Goal: Task Accomplishment & Management: Manage account settings

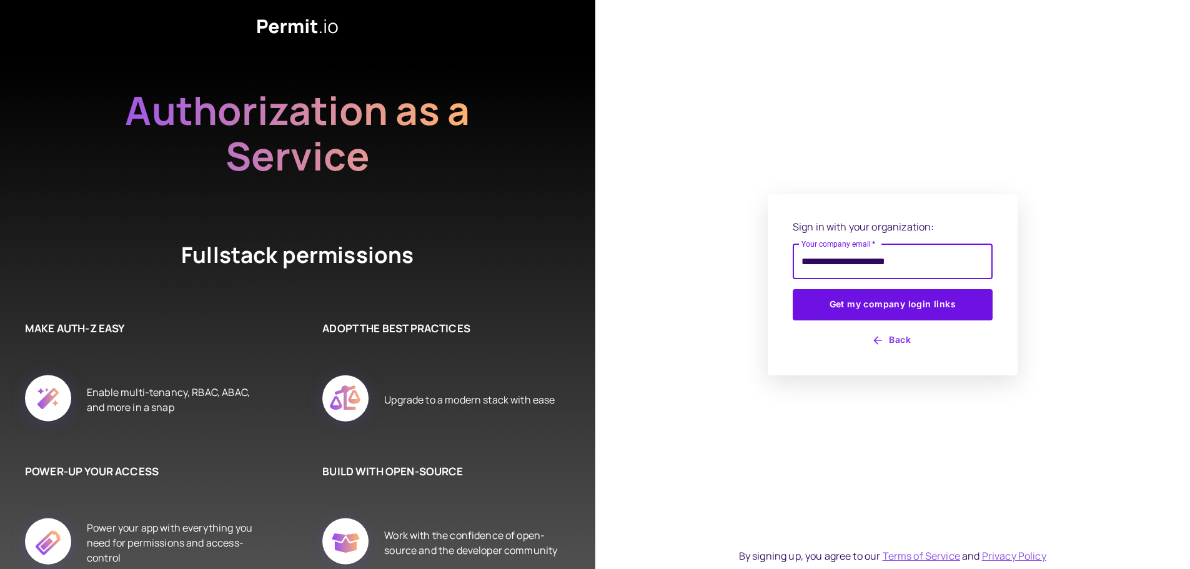
type input "**********"
click at [793, 289] on button "Get my company login links" at bounding box center [893, 304] width 200 height 31
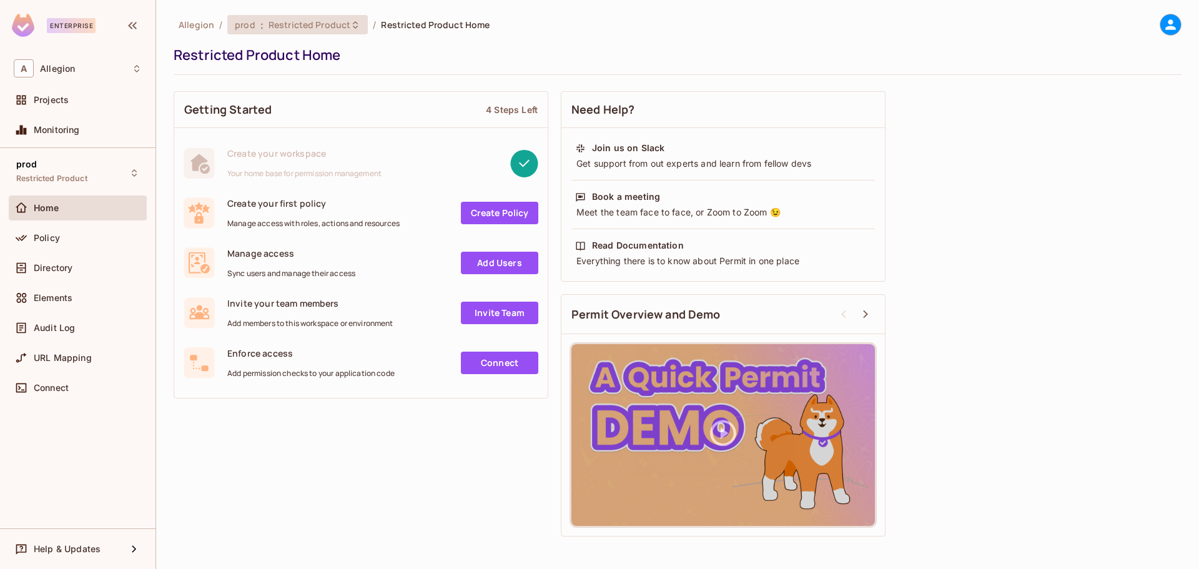
click at [319, 31] on div "prod : Restricted Product" at bounding box center [297, 24] width 141 height 19
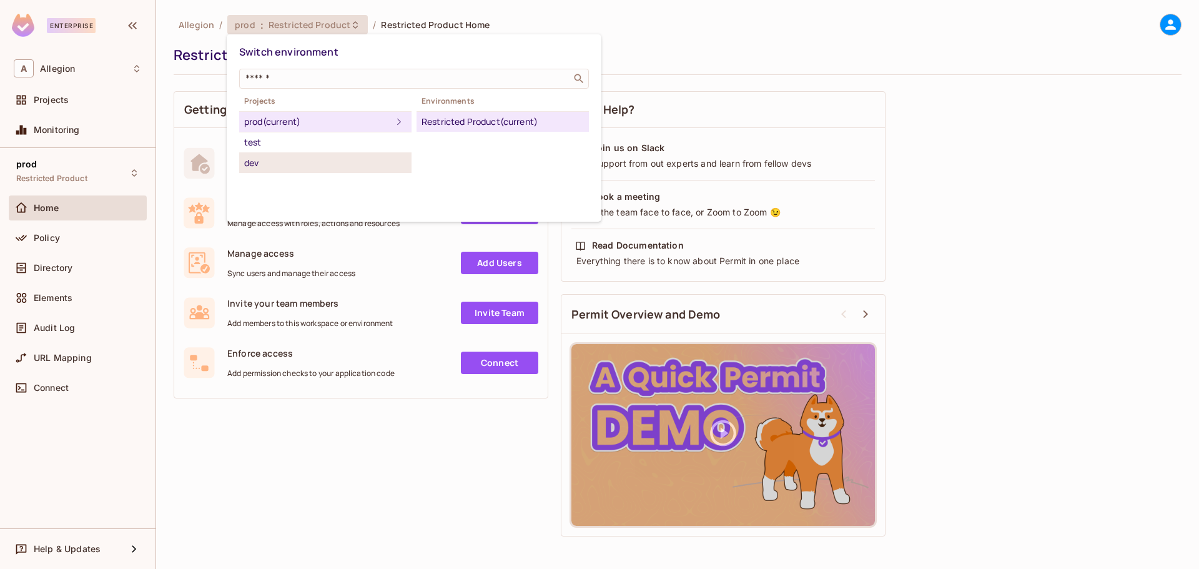
click at [262, 167] on div "dev" at bounding box center [325, 163] width 162 height 15
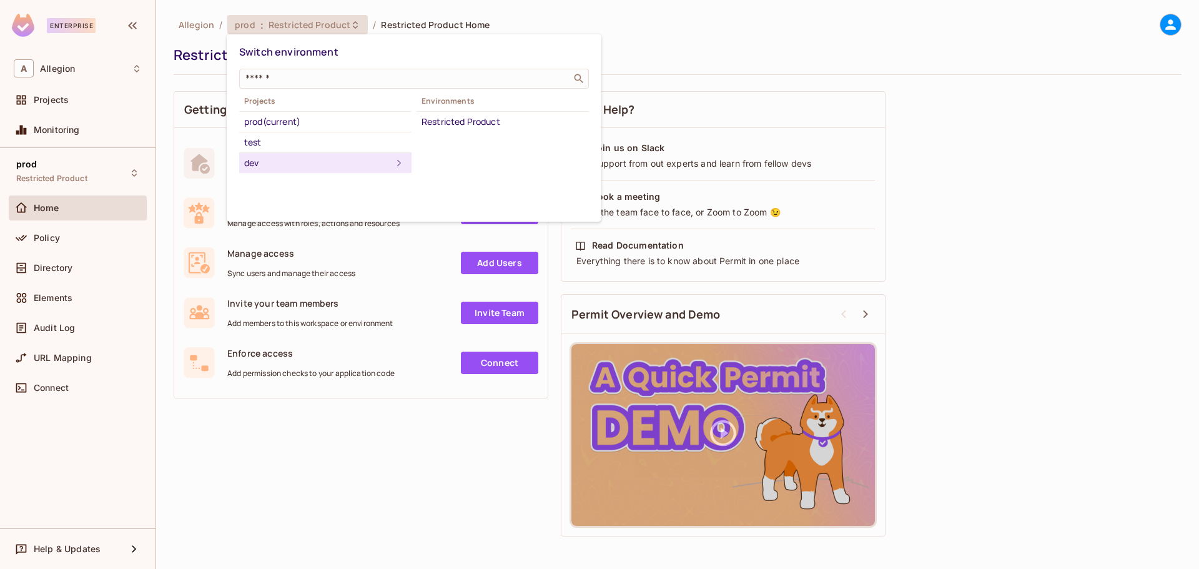
click at [280, 168] on div "dev" at bounding box center [317, 163] width 147 height 15
click at [481, 117] on div "Restricted Product" at bounding box center [503, 121] width 162 height 15
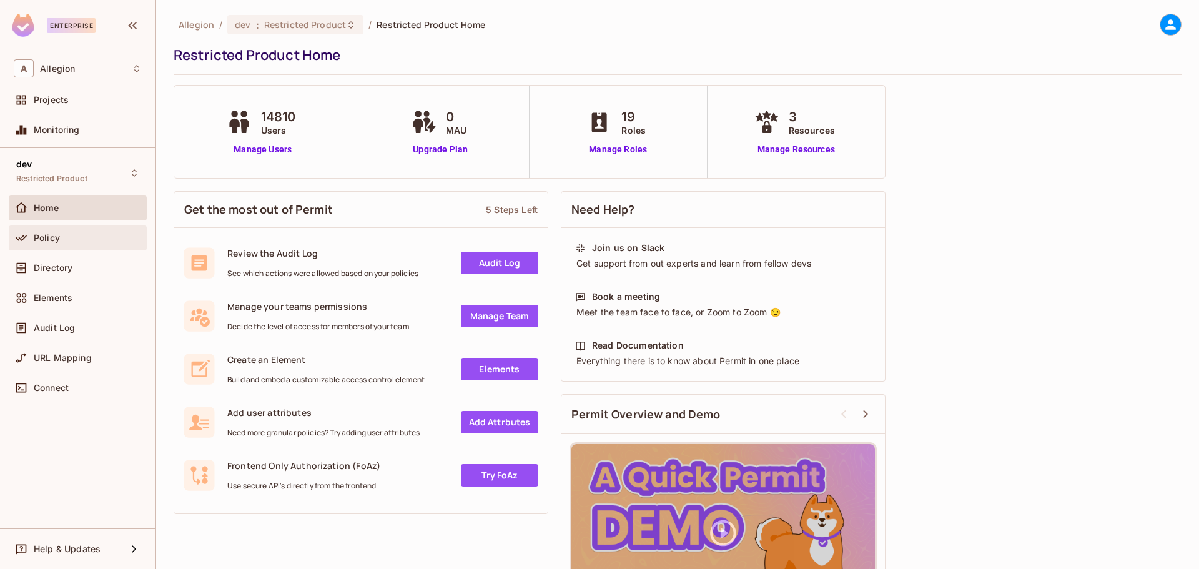
click at [65, 239] on div "Policy" at bounding box center [88, 238] width 108 height 10
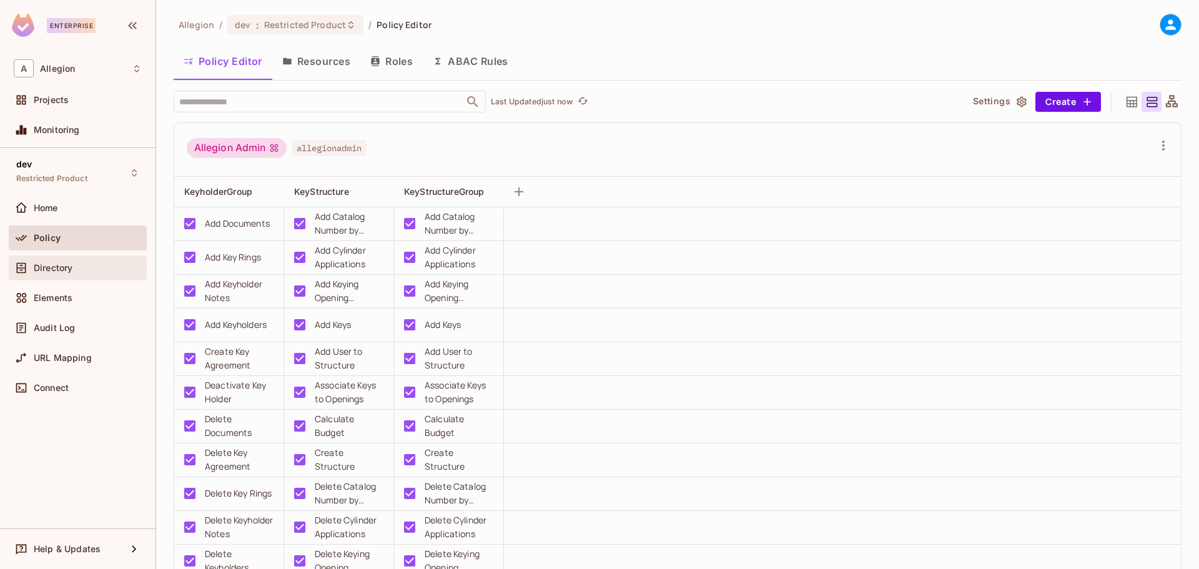
click at [70, 261] on div "Directory" at bounding box center [78, 268] width 128 height 15
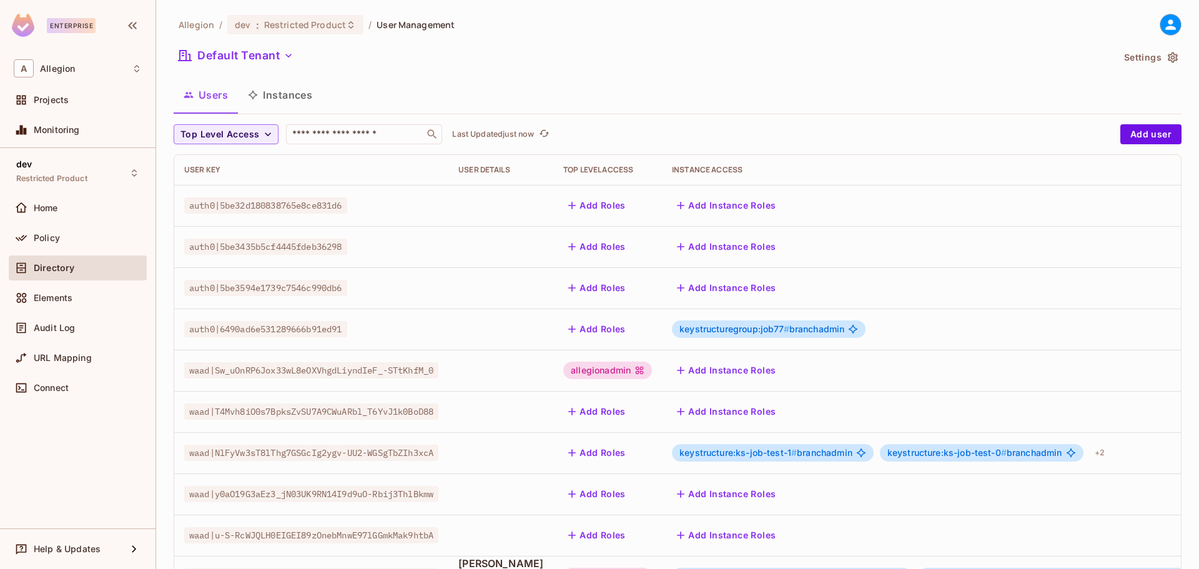
click at [289, 98] on button "Instances" at bounding box center [280, 94] width 84 height 31
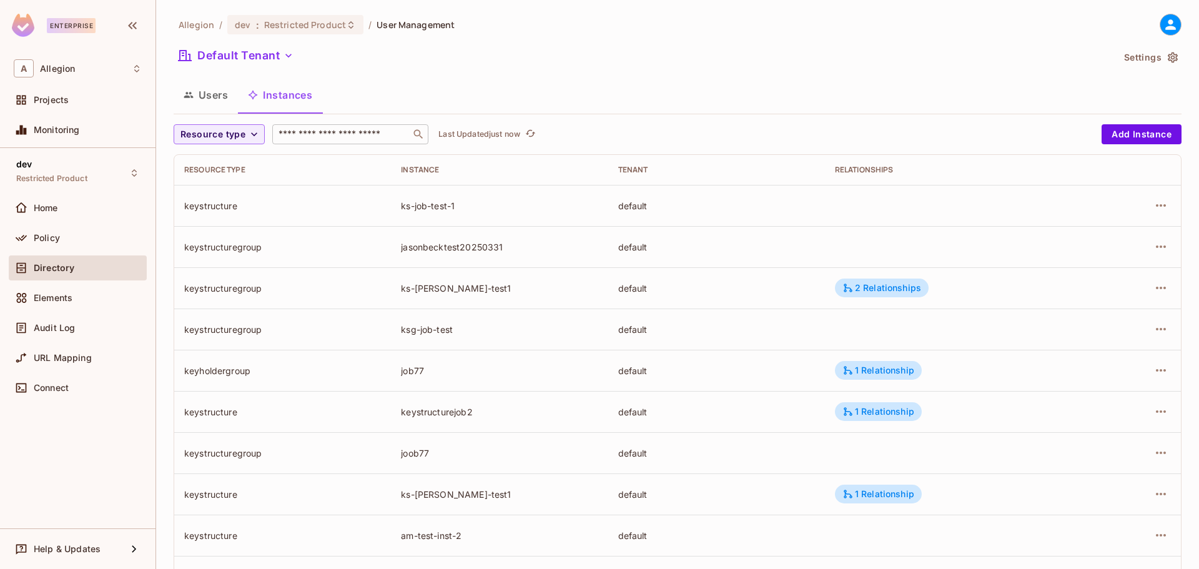
click at [344, 139] on input "text" at bounding box center [341, 134] width 131 height 12
paste input "******"
type input "******"
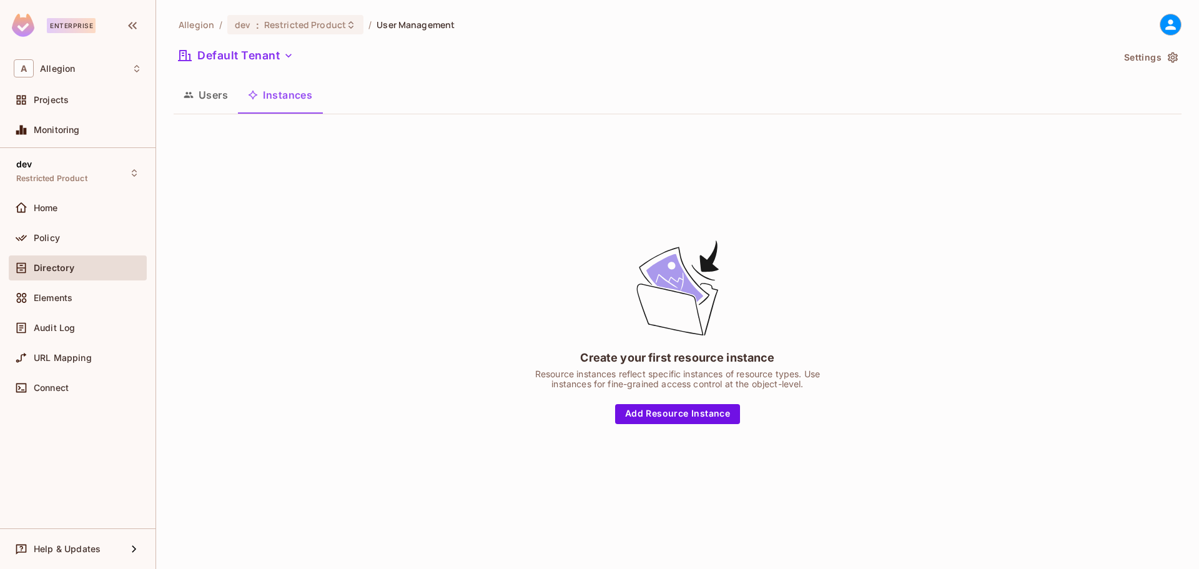
click at [222, 101] on button "Users" at bounding box center [206, 94] width 64 height 31
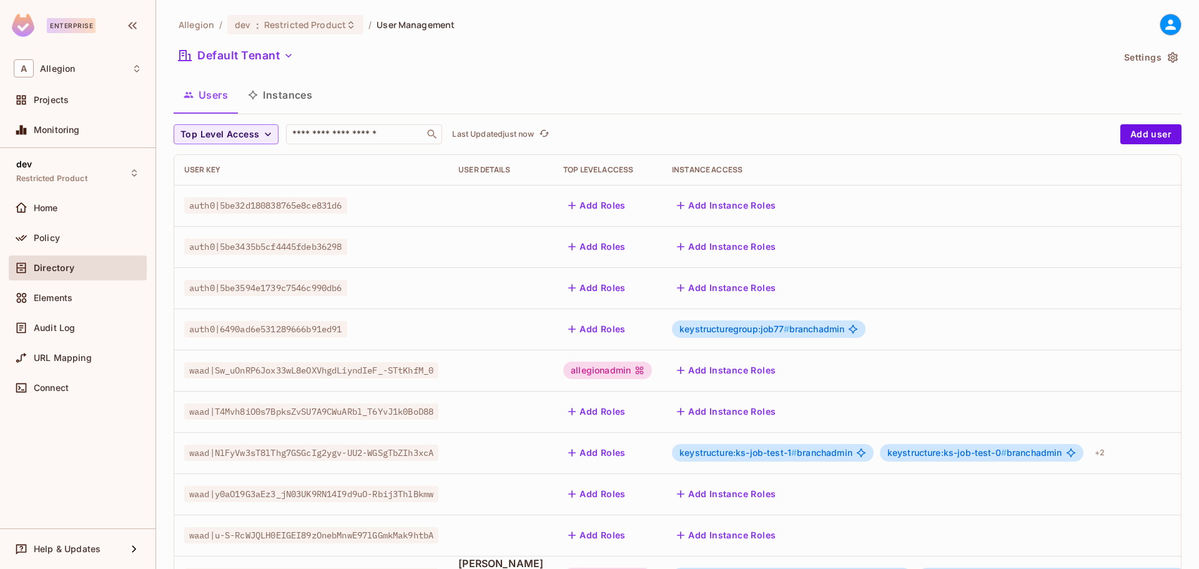
click at [292, 103] on button "Instances" at bounding box center [280, 94] width 84 height 31
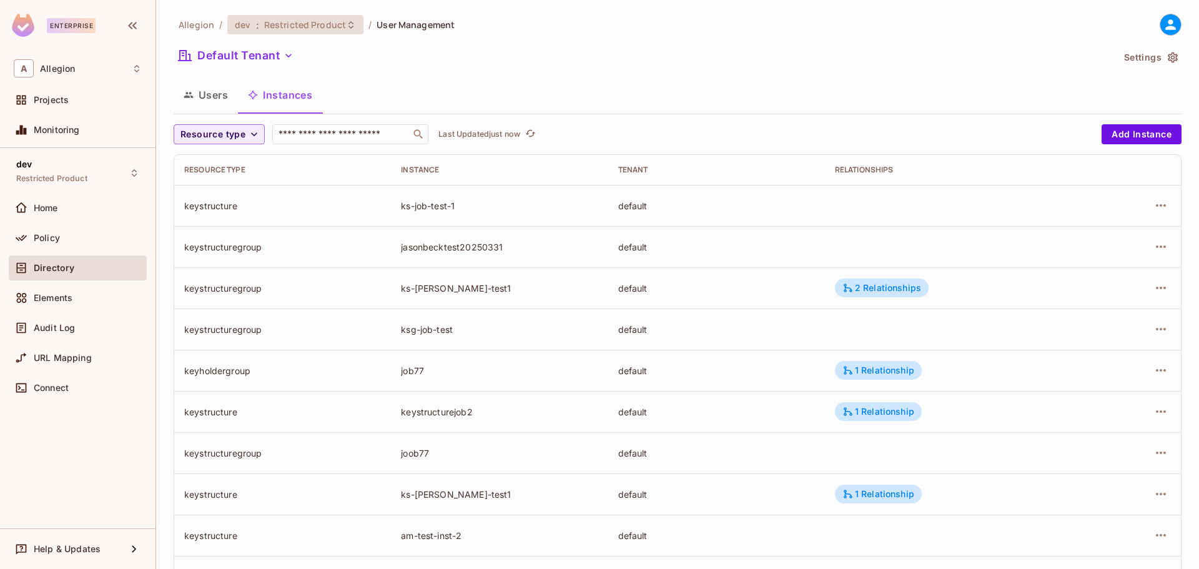
click at [307, 26] on span "Restricted Product" at bounding box center [305, 25] width 82 height 12
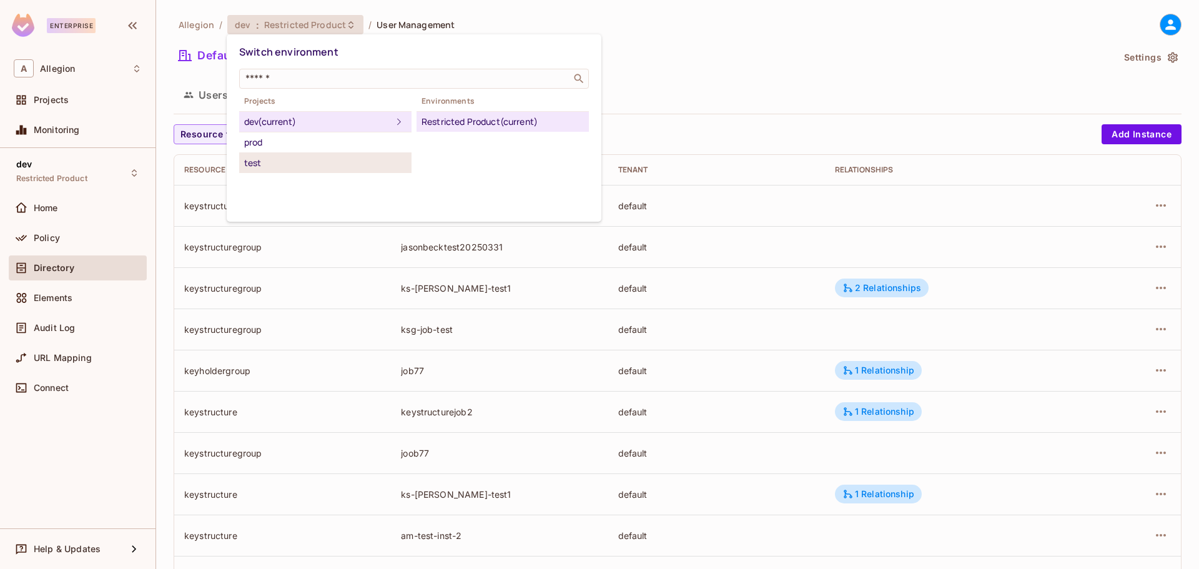
click at [269, 167] on div "test" at bounding box center [325, 163] width 162 height 15
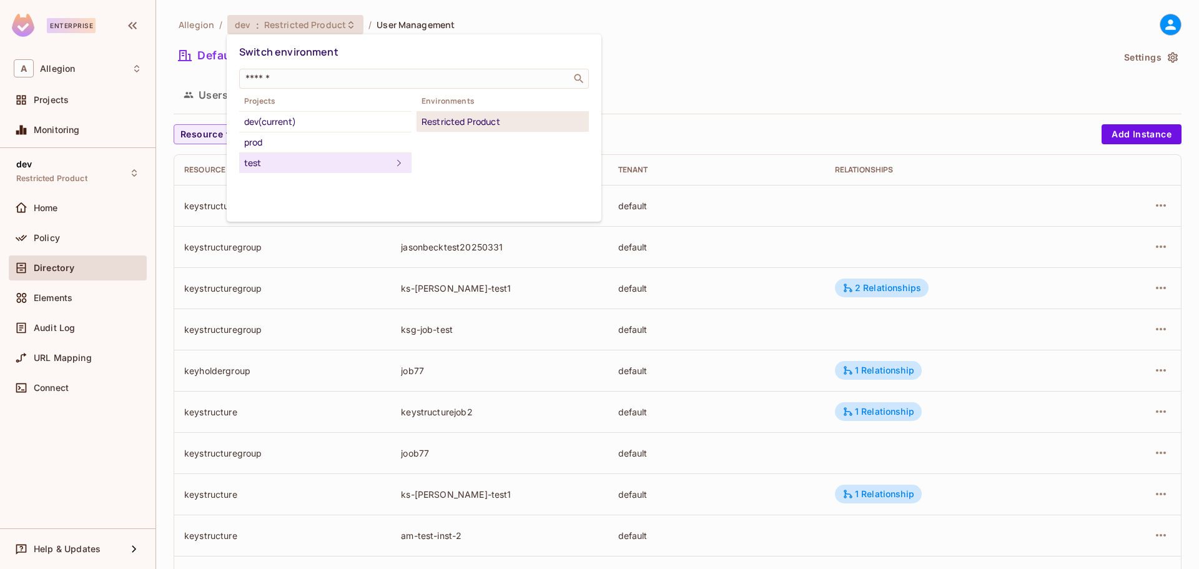
click at [464, 121] on div "Restricted Product" at bounding box center [503, 121] width 162 height 15
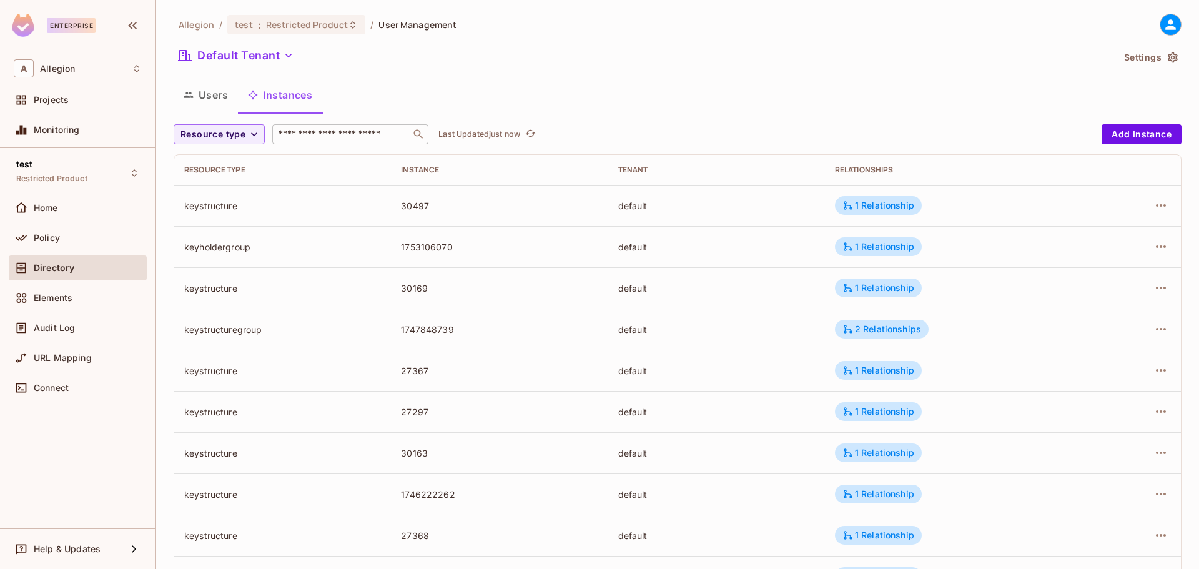
click at [307, 134] on input "text" at bounding box center [341, 134] width 131 height 12
paste input "******"
type input "******"
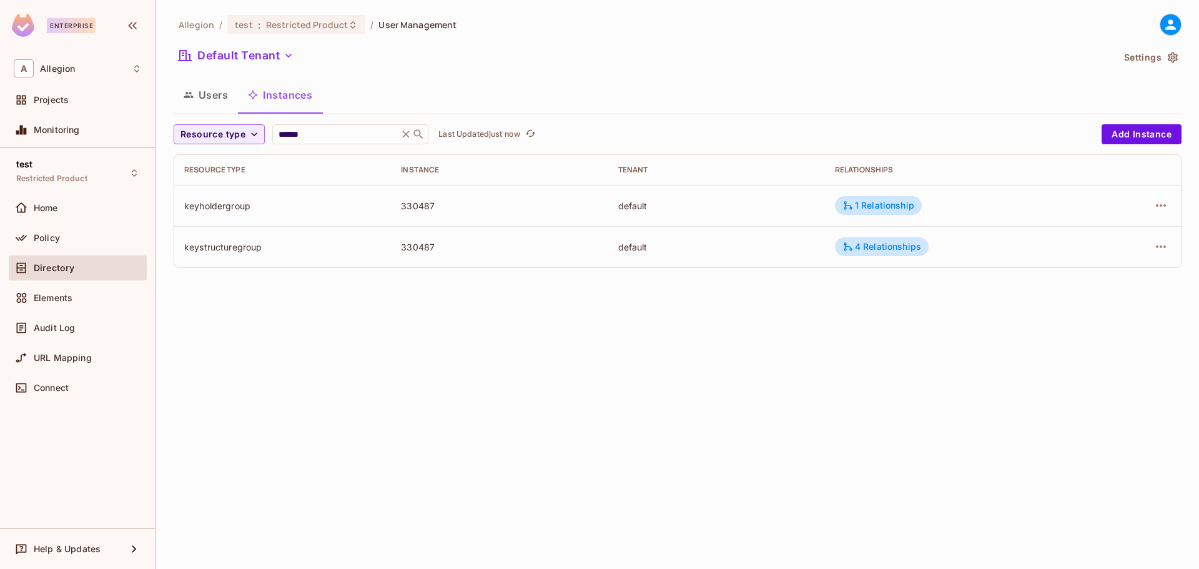
click at [770, 96] on div "Users Instances" at bounding box center [678, 94] width 1008 height 31
click at [236, 242] on div "keystructuregroup" at bounding box center [282, 247] width 197 height 12
click at [882, 242] on div "4 Relationships" at bounding box center [882, 246] width 79 height 11
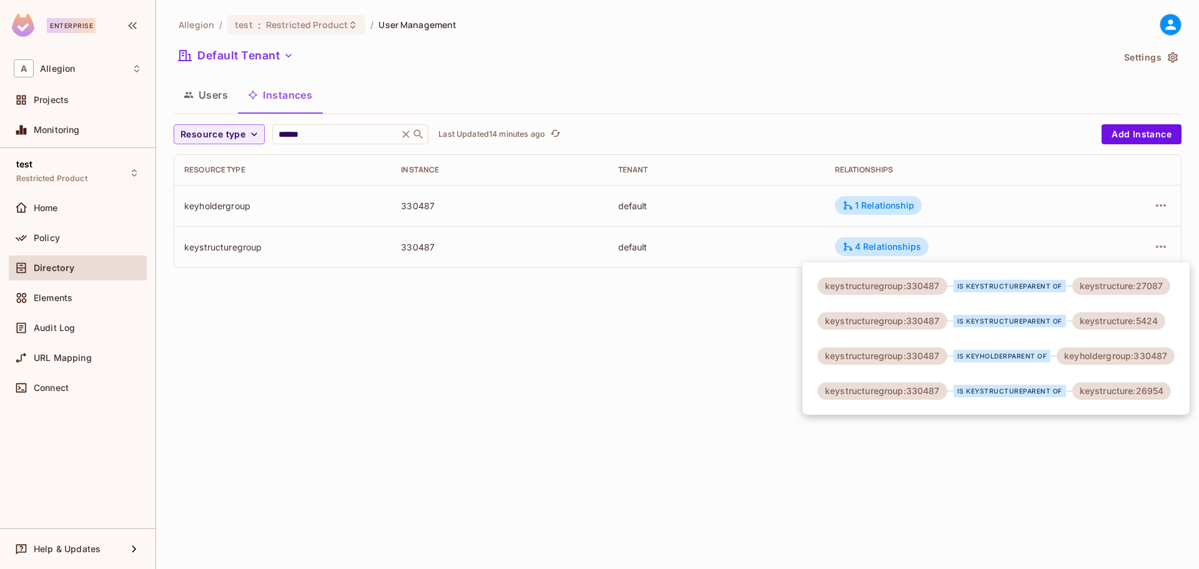
click at [678, 313] on div at bounding box center [599, 284] width 1199 height 569
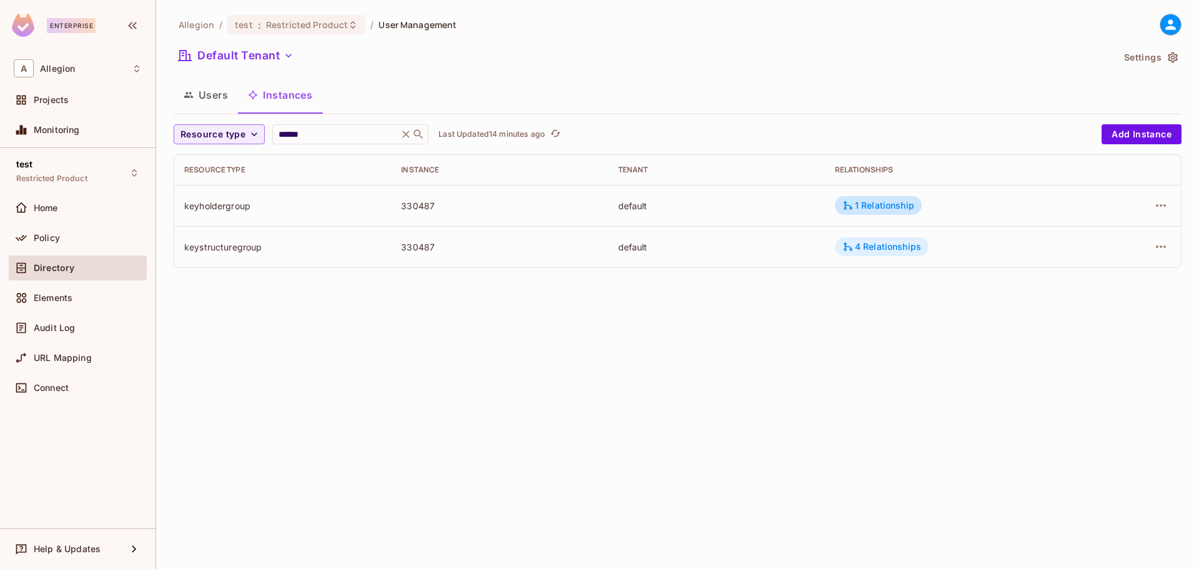
click at [870, 247] on div "4 Relationships" at bounding box center [882, 246] width 79 height 11
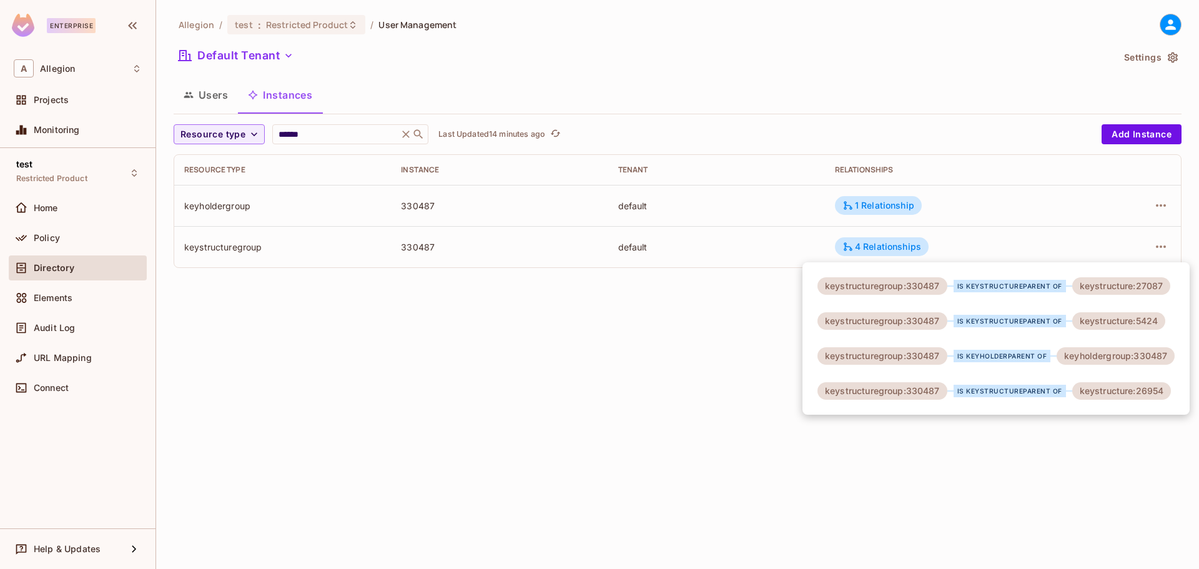
click at [567, 295] on div at bounding box center [599, 284] width 1199 height 569
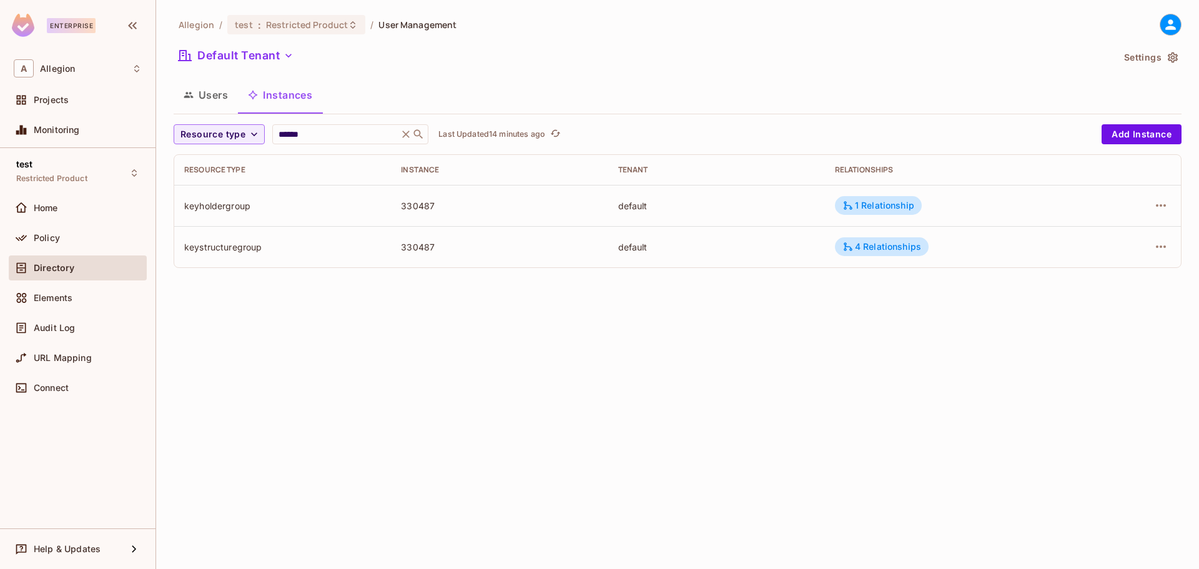
click at [219, 111] on button "Users" at bounding box center [206, 94] width 64 height 31
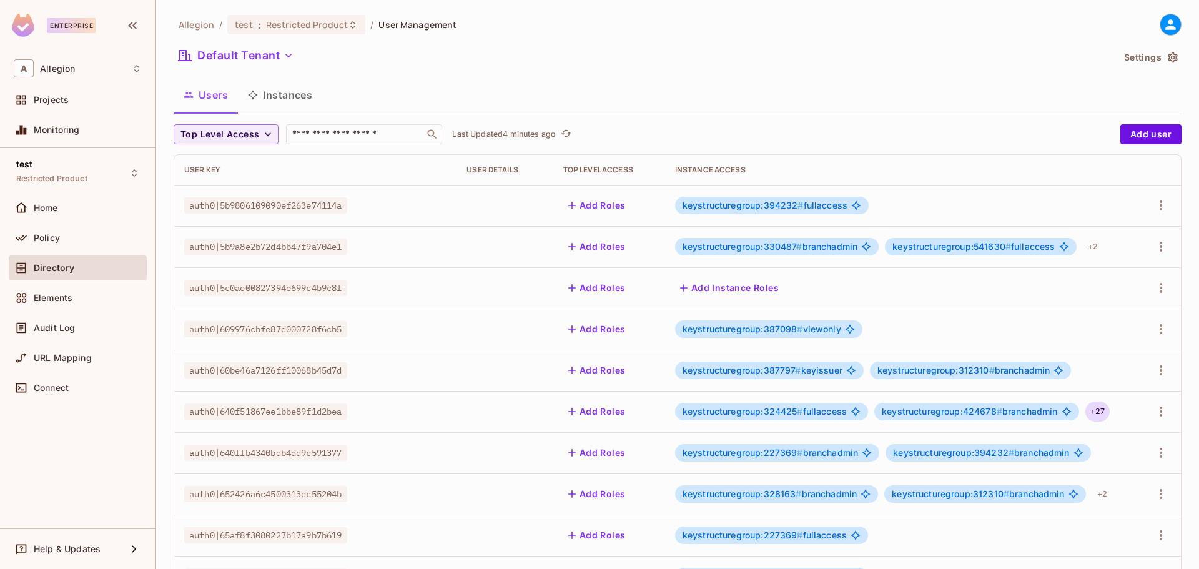
click at [1103, 415] on div "+ 27" at bounding box center [1098, 412] width 24 height 20
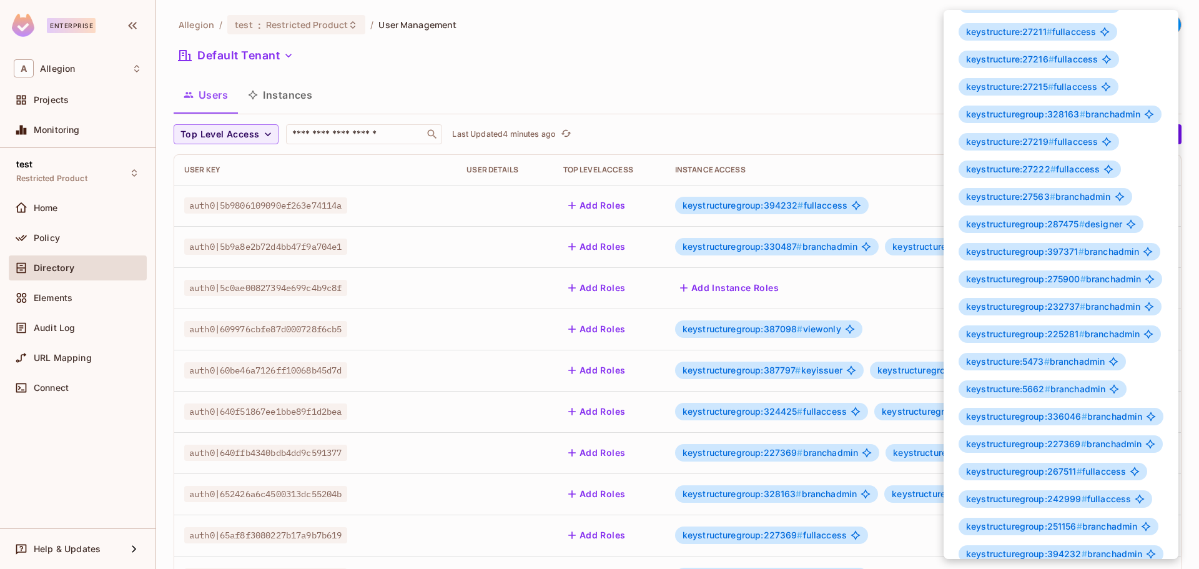
scroll to position [213, 0]
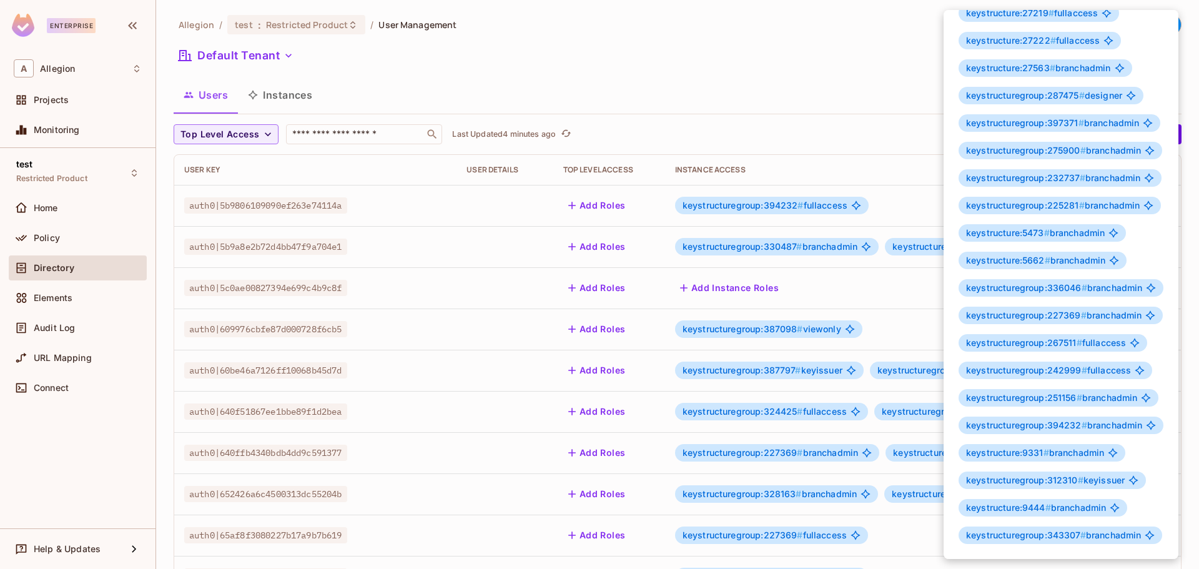
click at [723, 93] on div at bounding box center [599, 284] width 1199 height 569
